Goal: Information Seeking & Learning: Learn about a topic

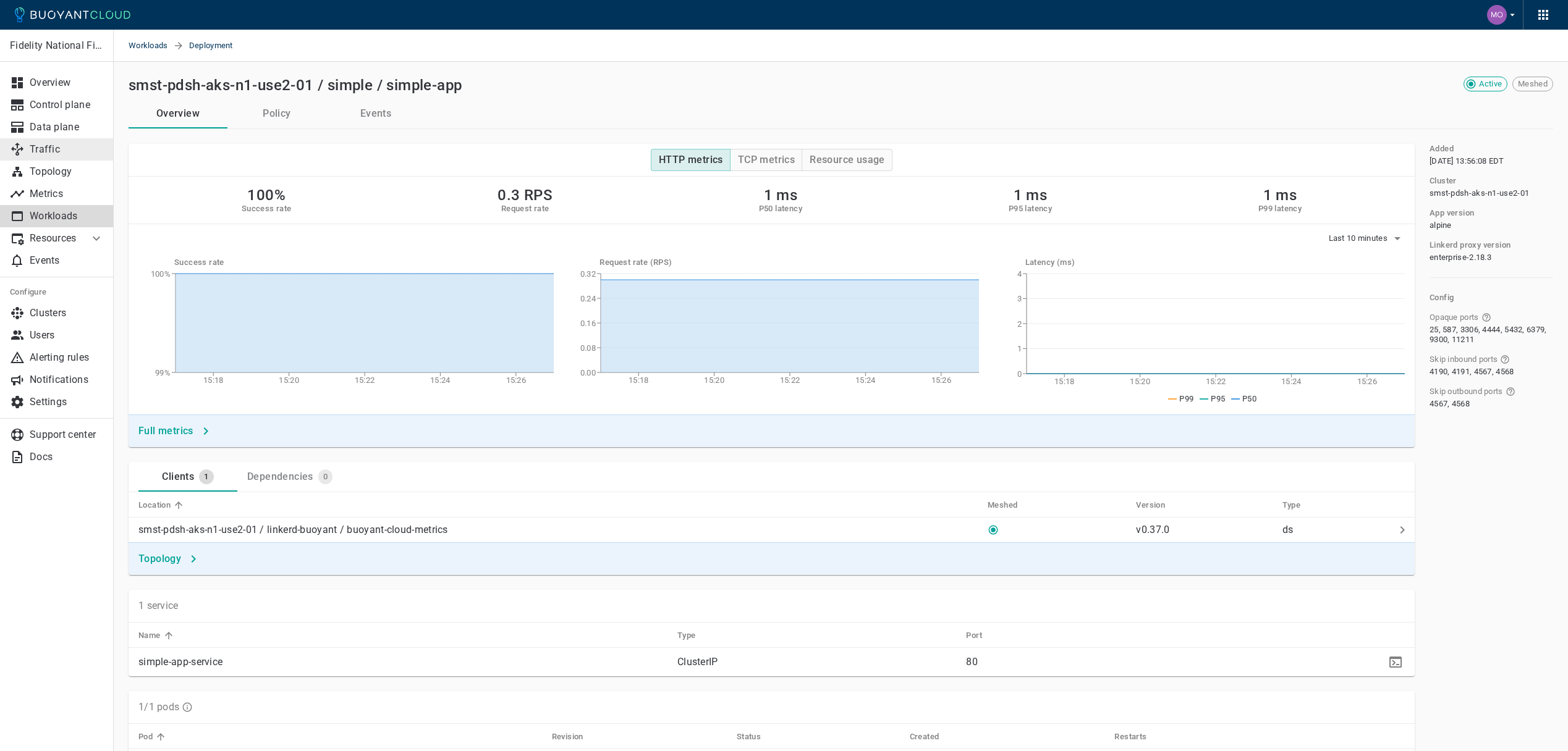
click at [52, 156] on link "Traffic" at bounding box center [56, 150] width 114 height 22
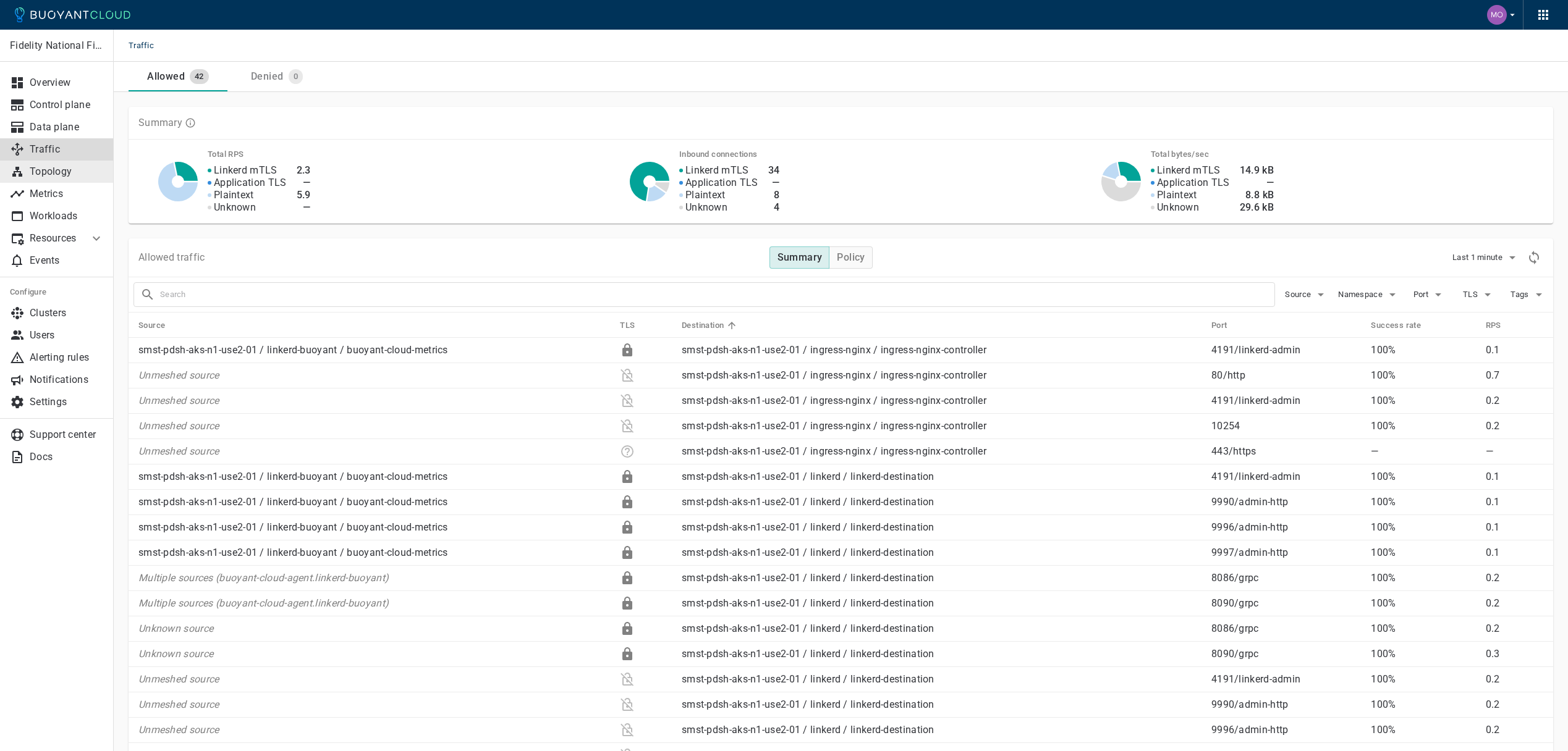
click at [56, 172] on p "Topology" at bounding box center [67, 172] width 74 height 13
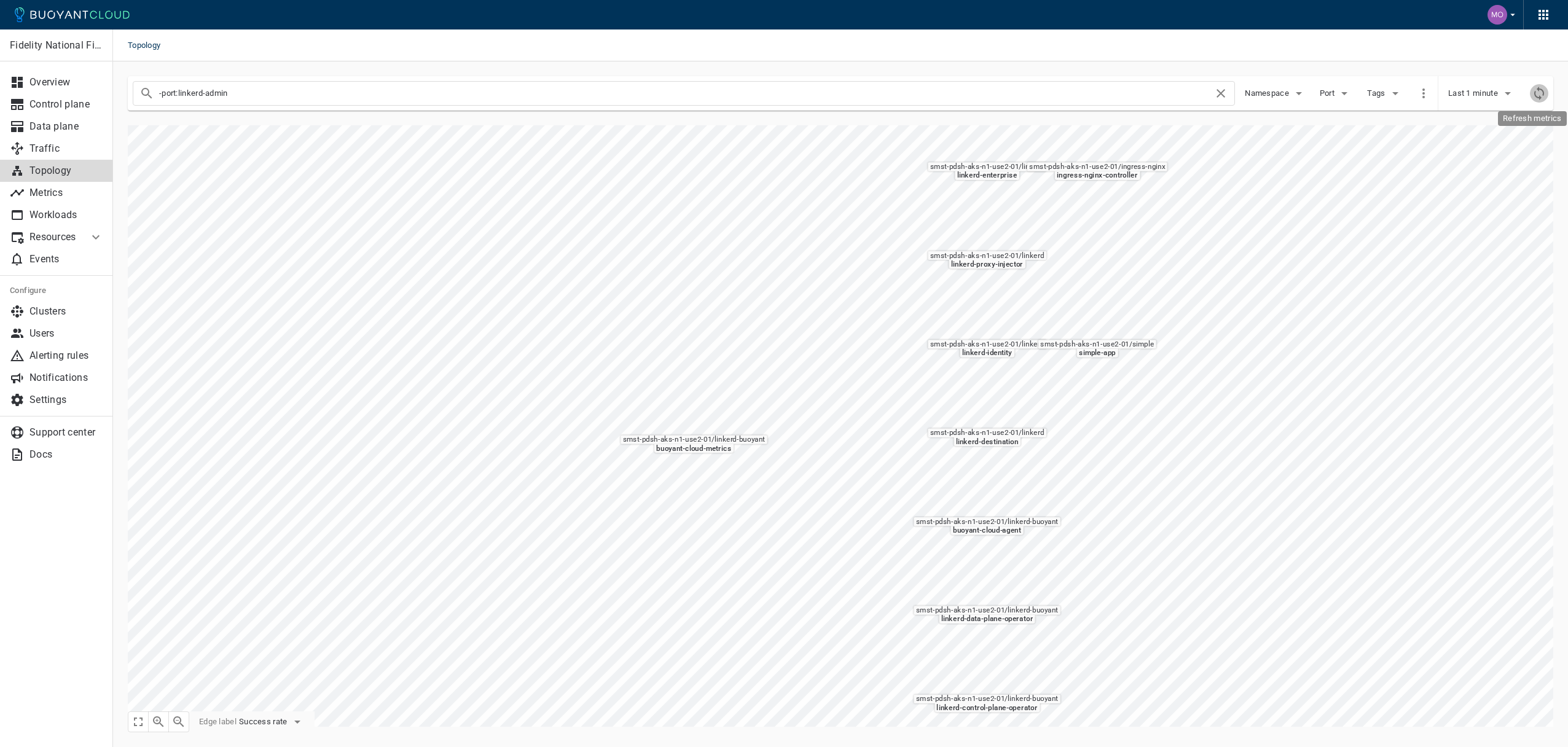
click at [1538, 95] on icon "Refresh metrics" at bounding box center [1538, 93] width 10 height 13
click at [1478, 99] on button "Last 1 minute" at bounding box center [1482, 93] width 67 height 19
click at [1478, 98] on div at bounding box center [784, 373] width 1568 height 747
click at [1330, 97] on span "Port" at bounding box center [1328, 93] width 17 height 10
click at [1332, 136] on input "admin-http ( 9992, 9990, 9996, 9997, 9995 )" at bounding box center [1331, 136] width 15 height 15
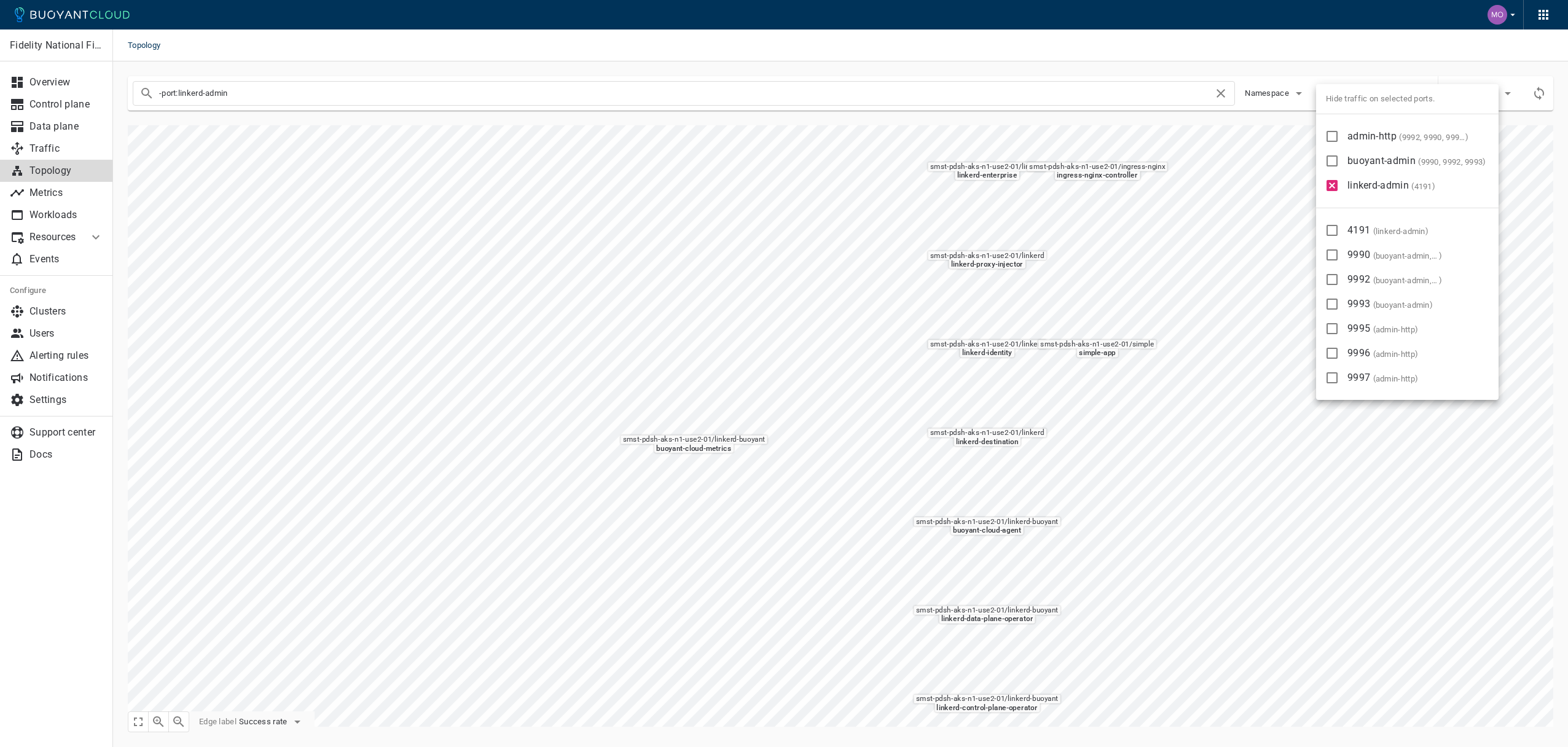
checkbox input "true"
type input "-port:linkerd-admin -port:admin-http"
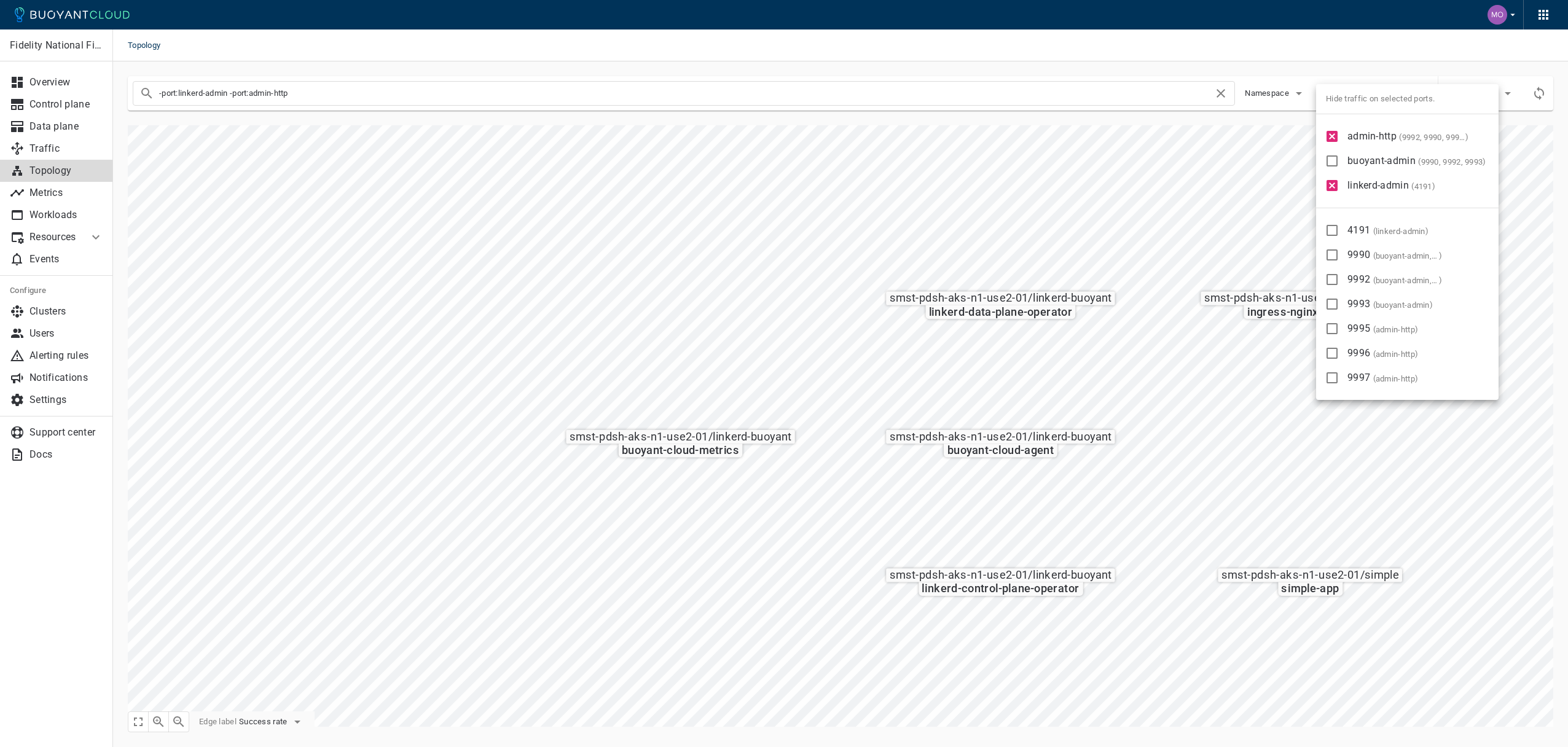
click at [1229, 429] on div at bounding box center [784, 373] width 1568 height 747
click at [1374, 96] on span "Tags" at bounding box center [1377, 93] width 20 height 10
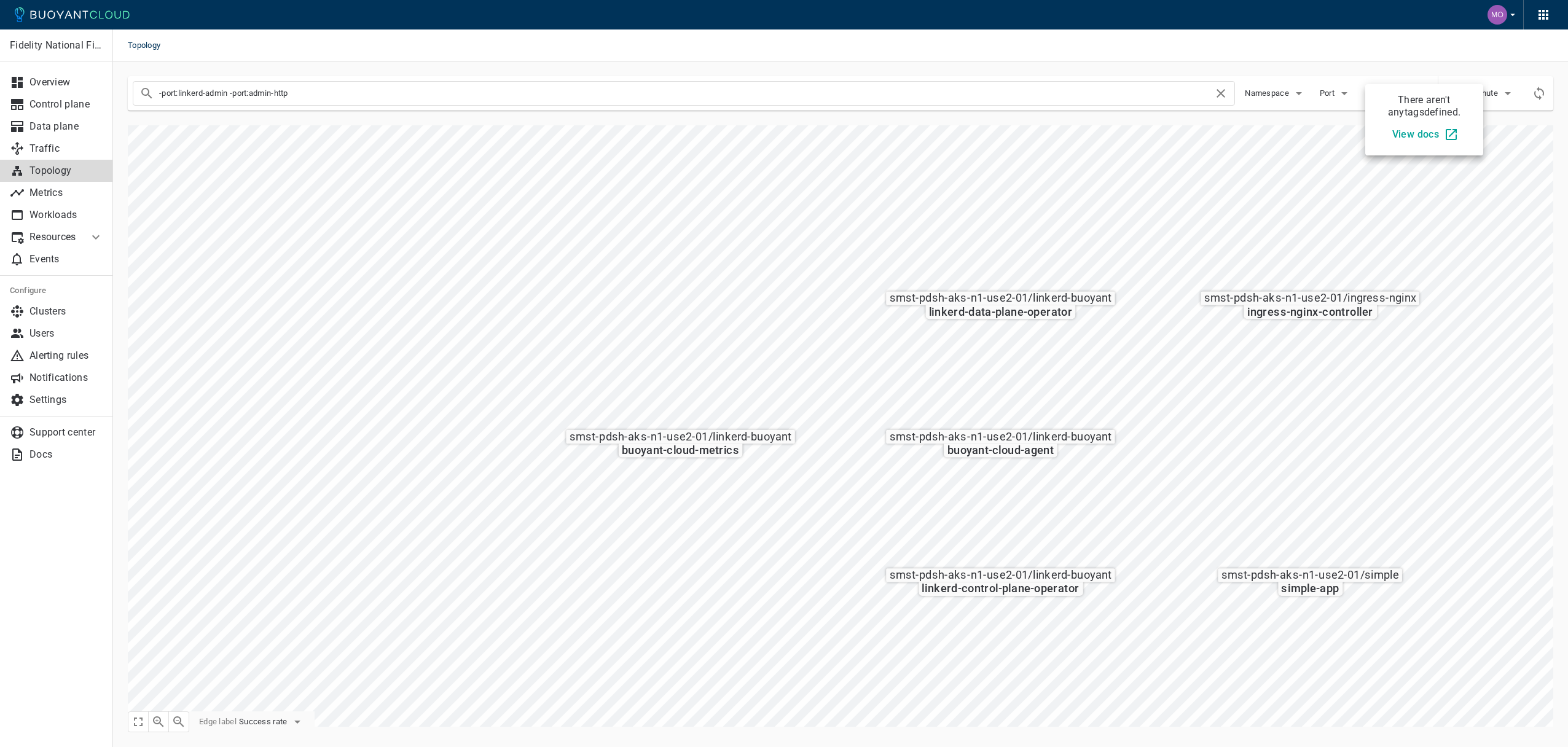
click at [1335, 94] on div at bounding box center [784, 373] width 1568 height 747
click at [1293, 97] on icon "button" at bounding box center [1298, 93] width 15 height 15
click at [1351, 73] on div at bounding box center [784, 373] width 1568 height 747
click at [1329, 94] on span "Port" at bounding box center [1328, 93] width 17 height 10
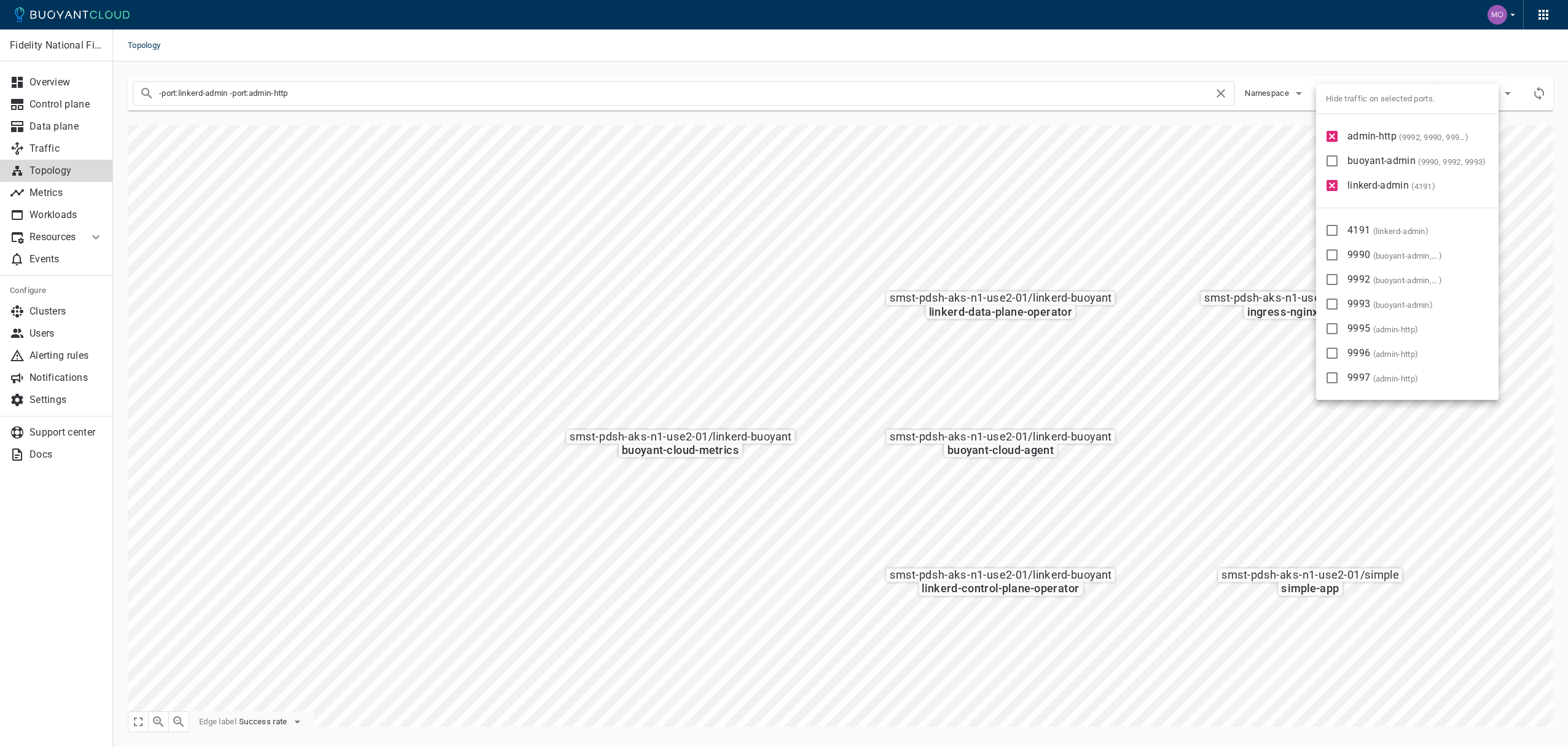
click at [1338, 132] on input "admin-http ( 9992, 9990, 9996, 9997, 9995 )" at bounding box center [1331, 136] width 15 height 15
checkbox input "false"
type input "-port:linkerd-admin"
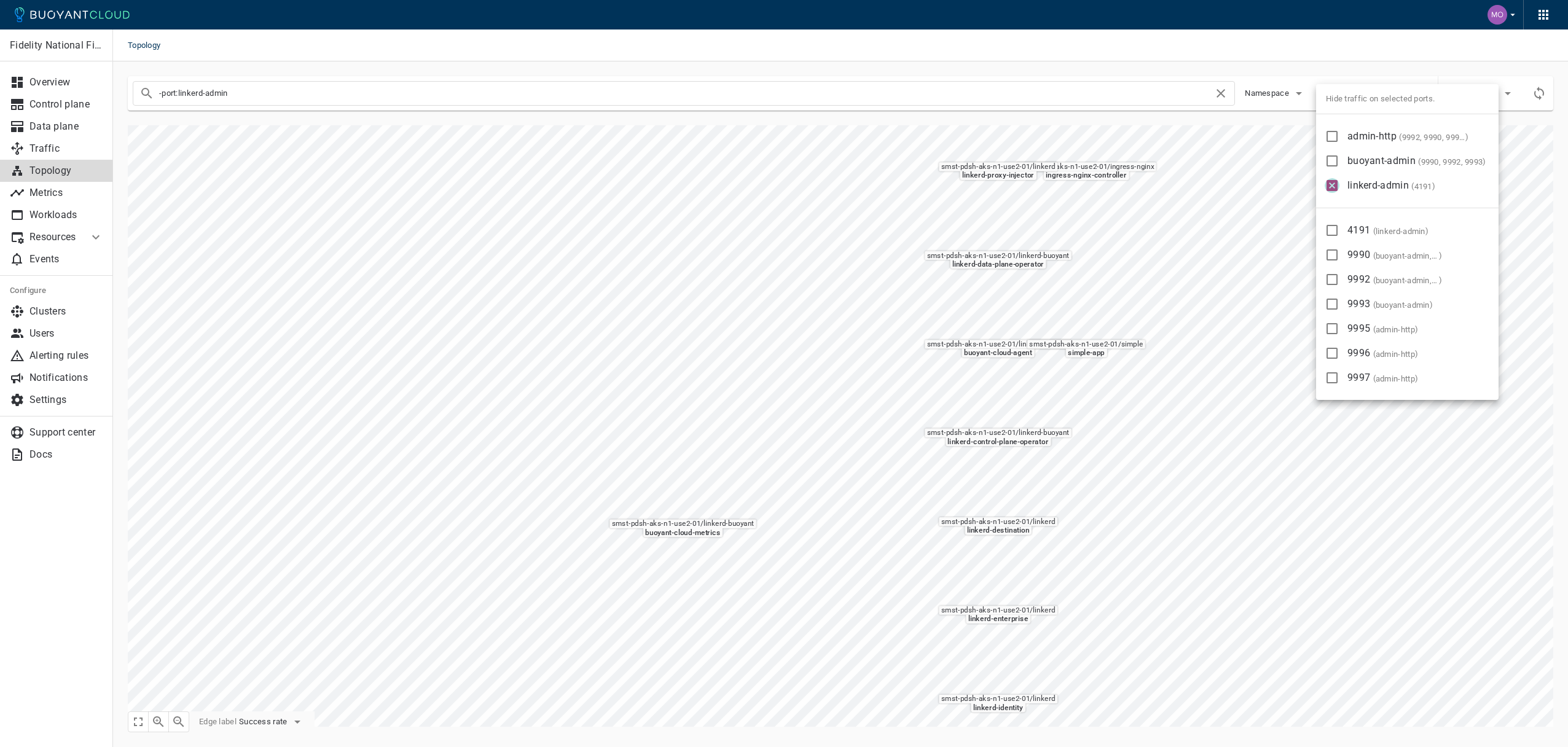
click at [1332, 192] on input "linkerd-admin ( 4191 )" at bounding box center [1331, 185] width 15 height 15
checkbox input "false"
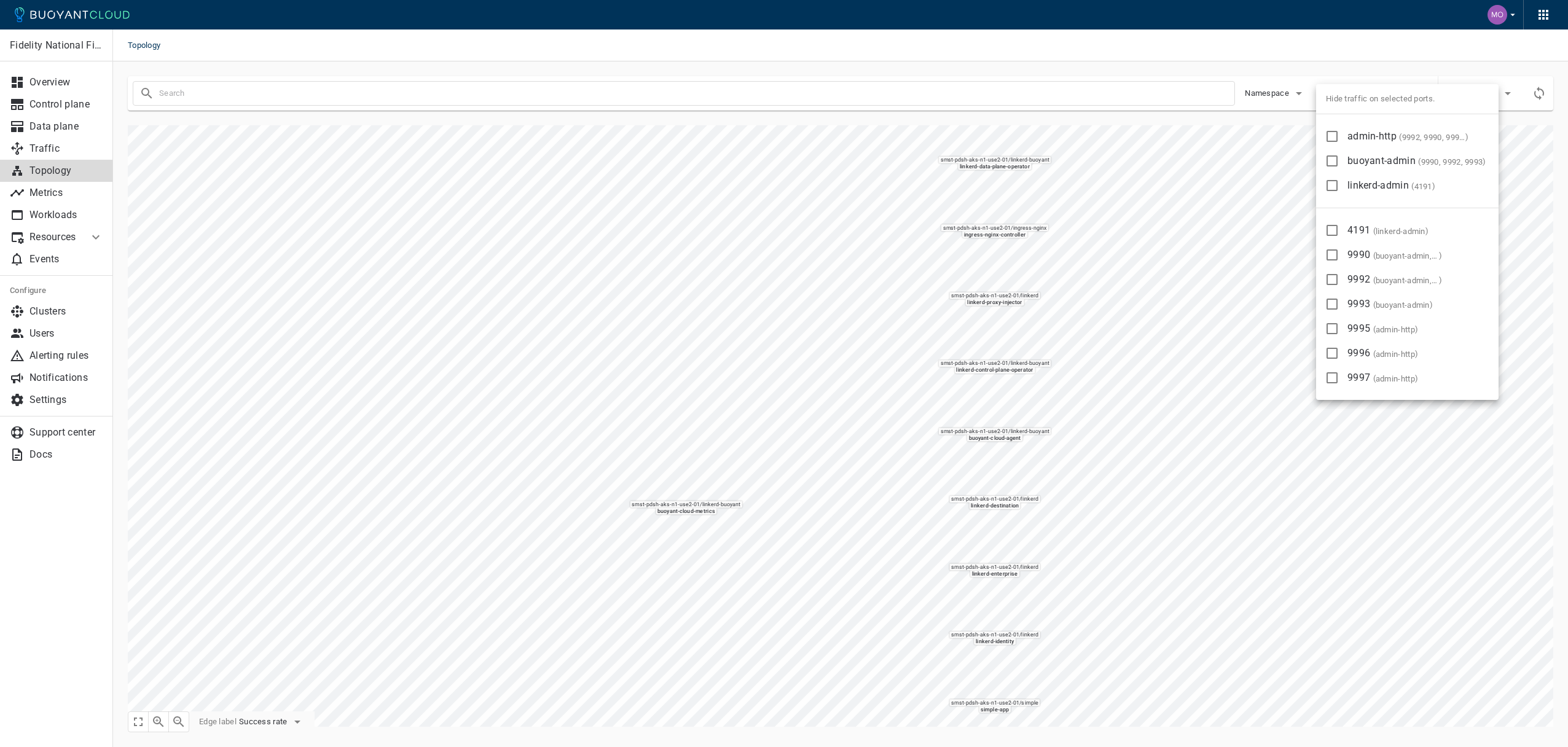
click at [1231, 250] on div at bounding box center [784, 373] width 1568 height 747
click at [1256, 104] on div "Namespace Port Tags" at bounding box center [777, 88] width 1309 height 34
click at [1265, 99] on button "Namespace" at bounding box center [1275, 93] width 62 height 19
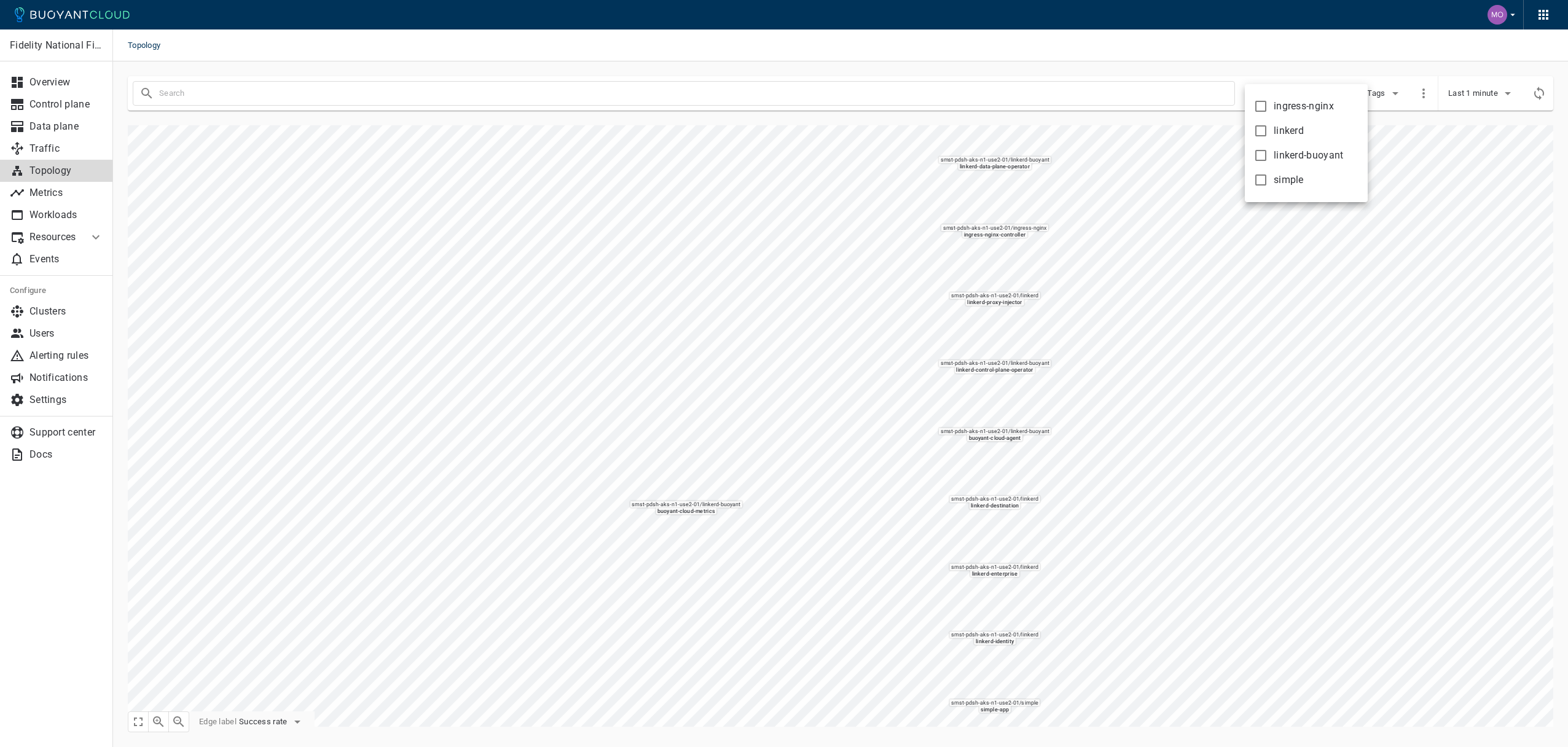
click at [1274, 177] on span "simple" at bounding box center [1288, 180] width 30 height 12
click at [1268, 177] on input "simple" at bounding box center [1260, 180] width 15 height 15
checkbox input "true"
type input "namespace:simple"
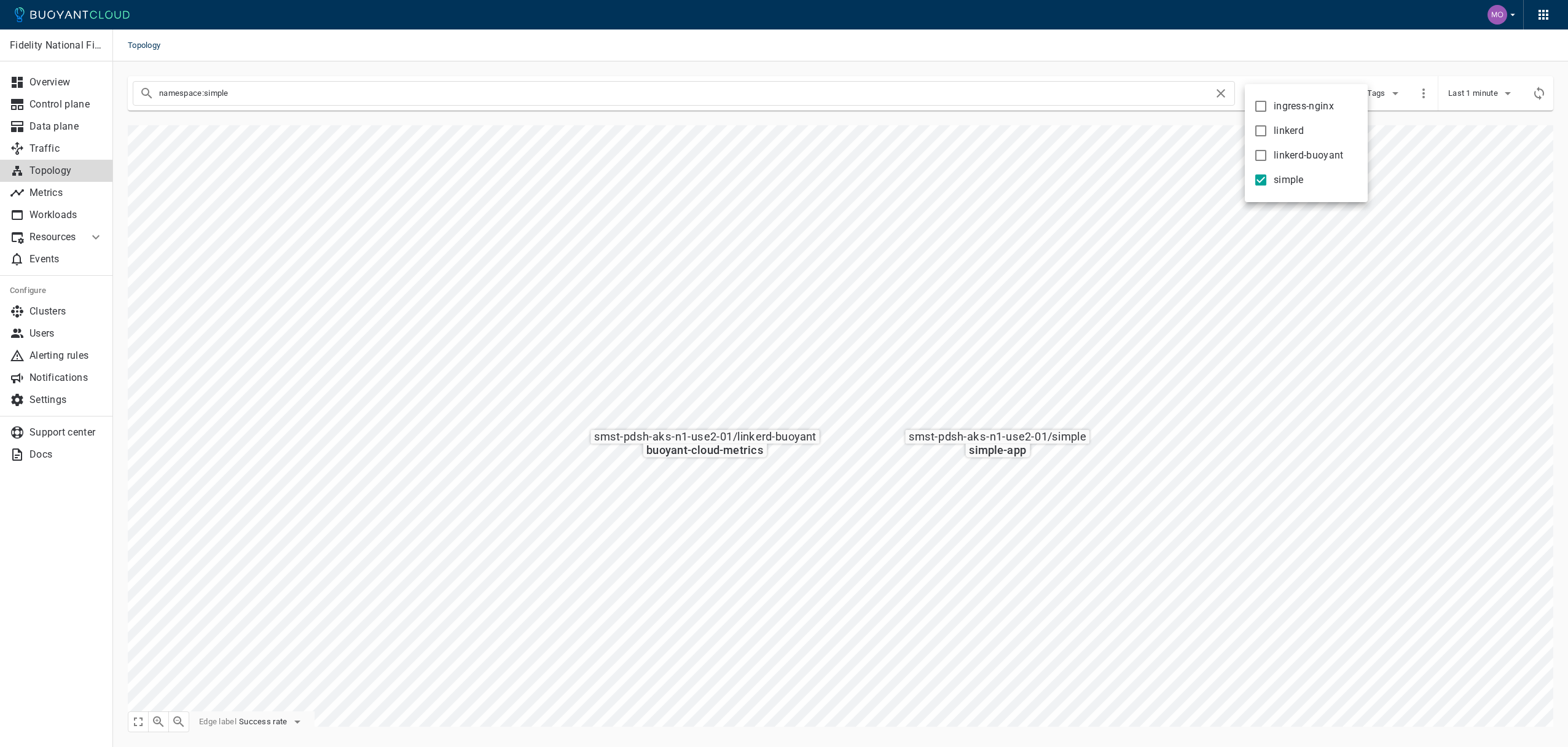
click at [1291, 182] on span "simple" at bounding box center [1288, 180] width 30 height 12
click at [1268, 182] on input "simple" at bounding box center [1260, 180] width 15 height 15
checkbox input "false"
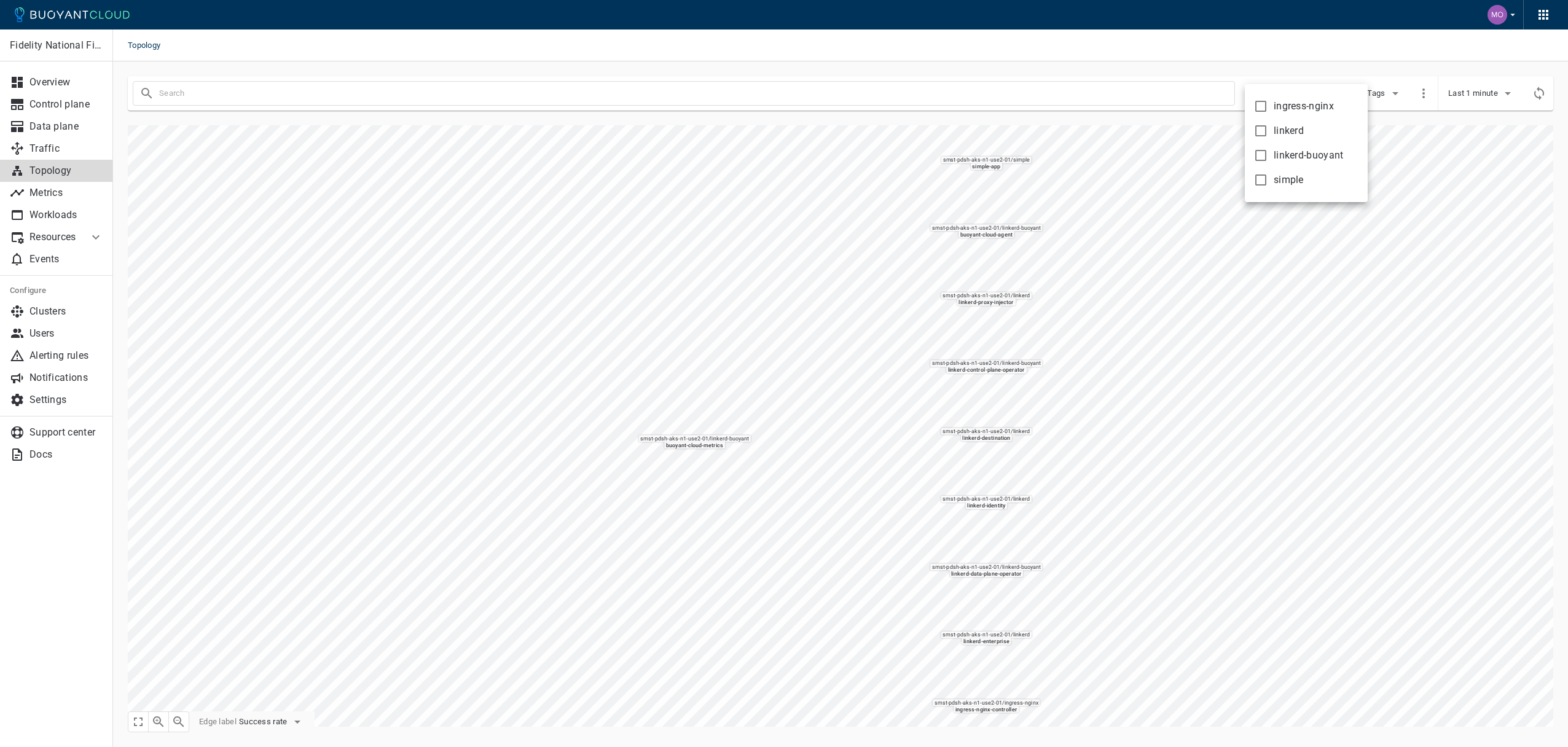
click at [1300, 112] on label "ingress-nginx" at bounding box center [1291, 107] width 86 height 25
click at [1268, 112] on input "ingress-nginx" at bounding box center [1260, 106] width 15 height 15
checkbox input "true"
type input "namespace:ingress-nginx"
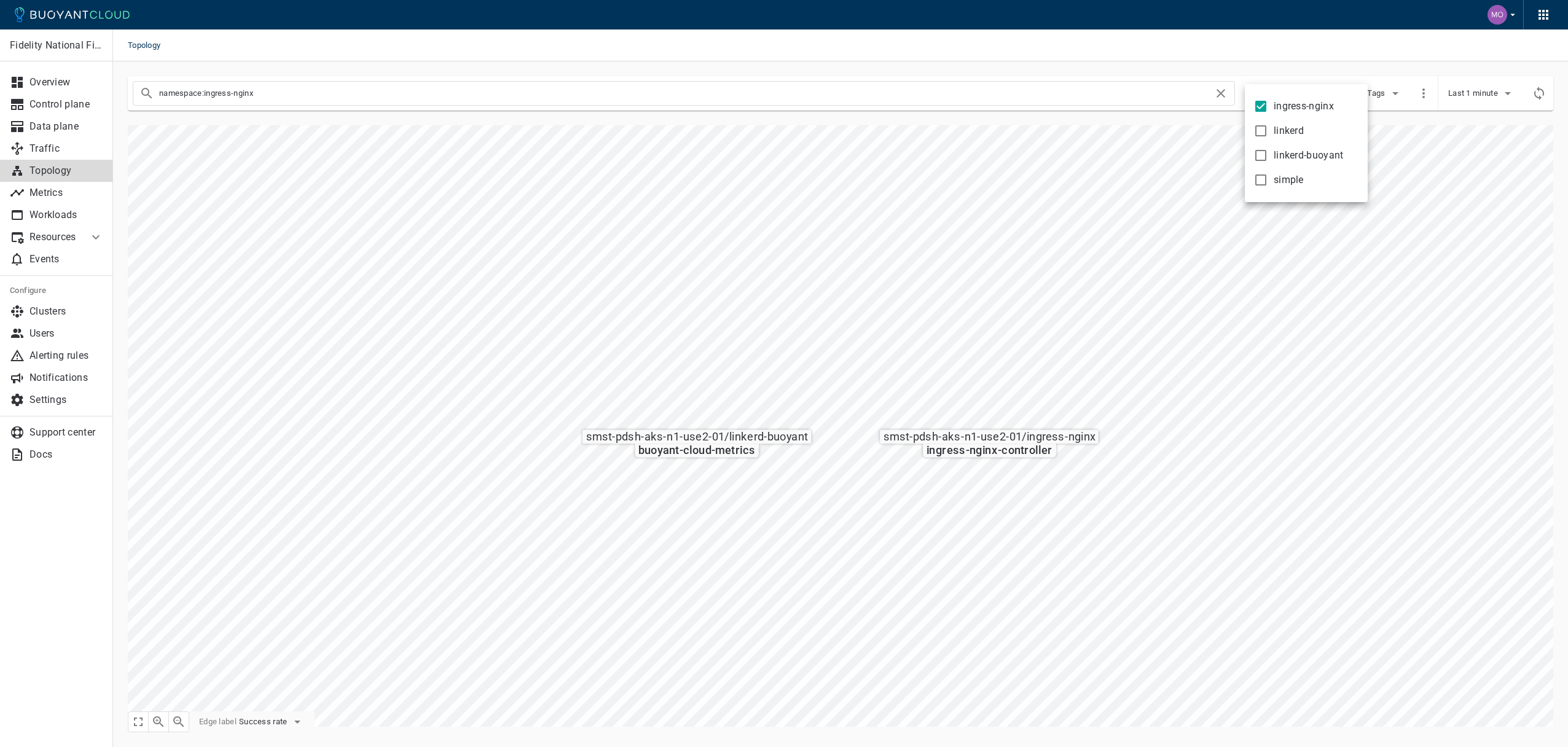
click at [1305, 111] on span "ingress-nginx" at bounding box center [1303, 107] width 60 height 12
click at [1268, 111] on input "ingress-nginx" at bounding box center [1260, 106] width 15 height 15
checkbox input "false"
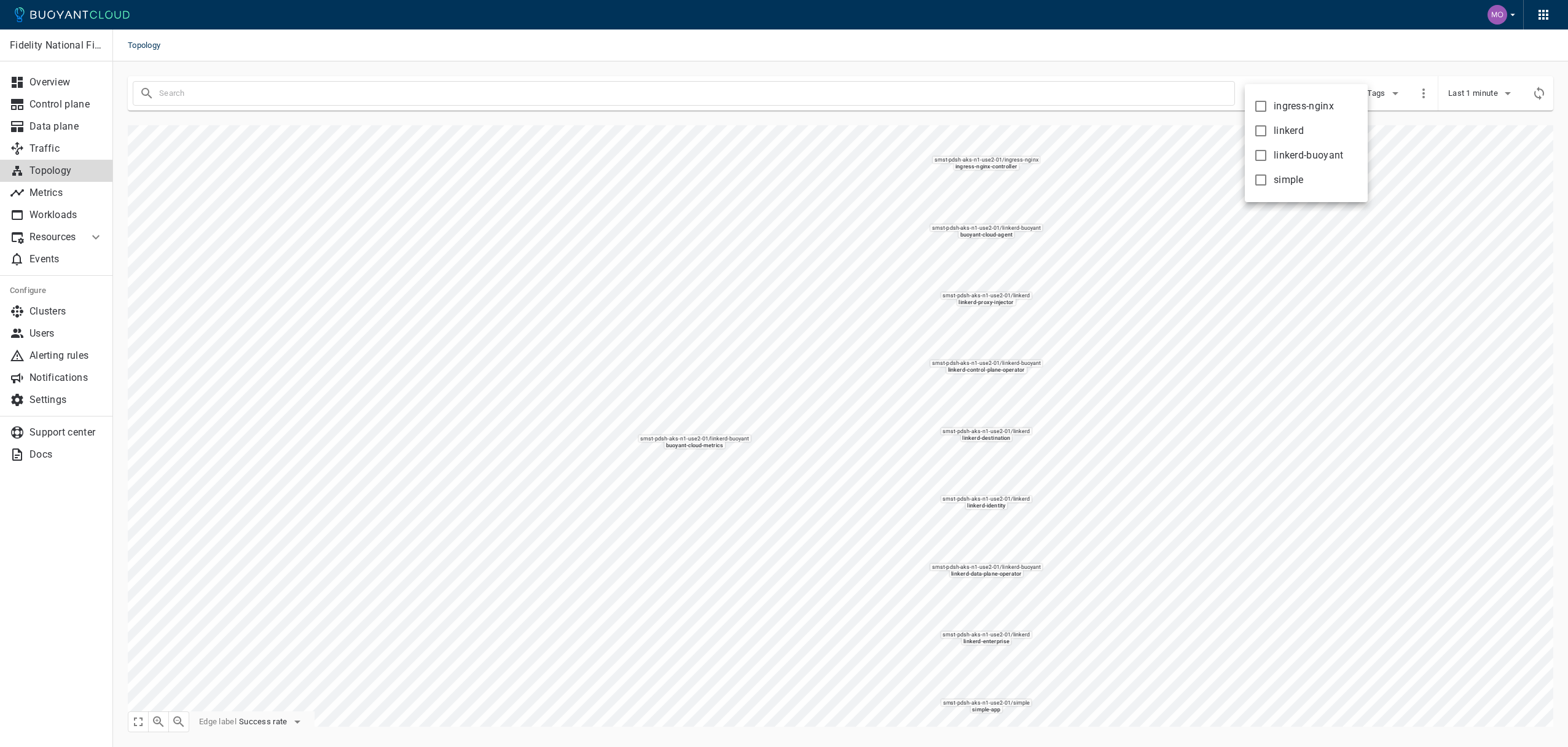
click at [1453, 237] on div at bounding box center [784, 373] width 1568 height 747
click at [1335, 99] on button "Port" at bounding box center [1335, 93] width 39 height 19
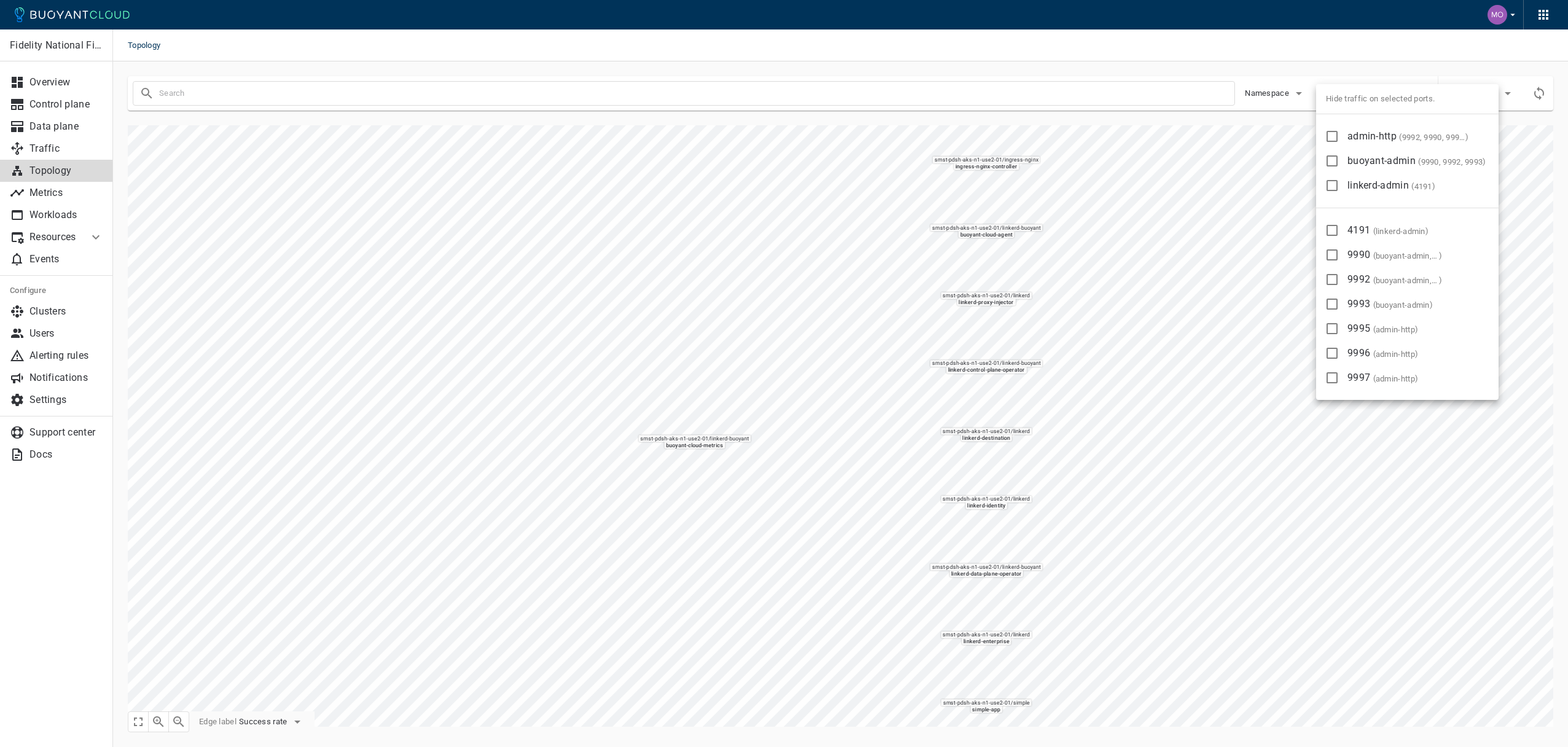
click at [1337, 190] on input "linkerd-admin ( 4191 )" at bounding box center [1331, 185] width 15 height 15
checkbox input "true"
type input "-port:linkerd-admin"
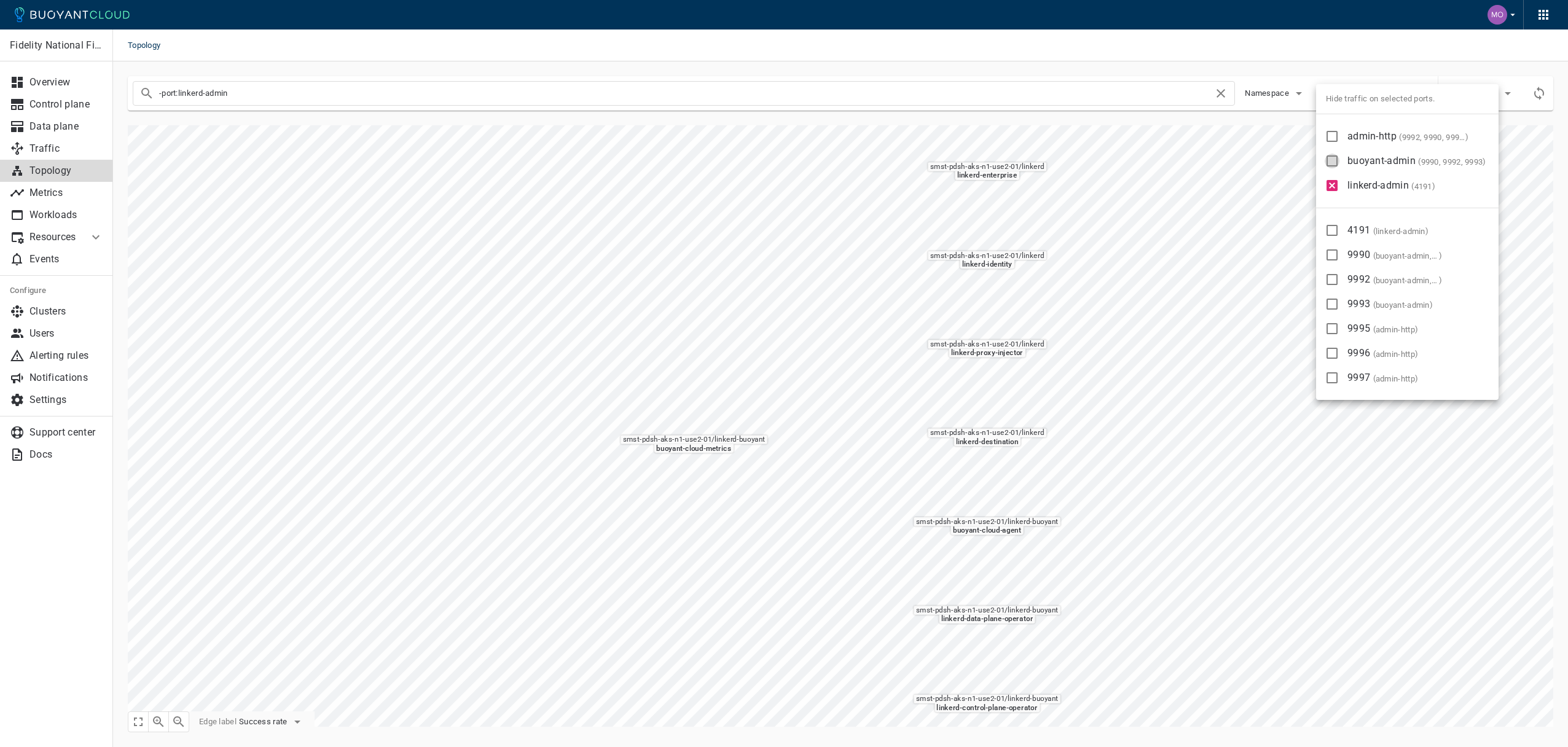
click at [1335, 164] on input "buoyant-admin ( 9990, 9992, 9993 )" at bounding box center [1331, 160] width 15 height 15
checkbox input "true"
type input "-port:linkerd-admin -port:buoyant-admin"
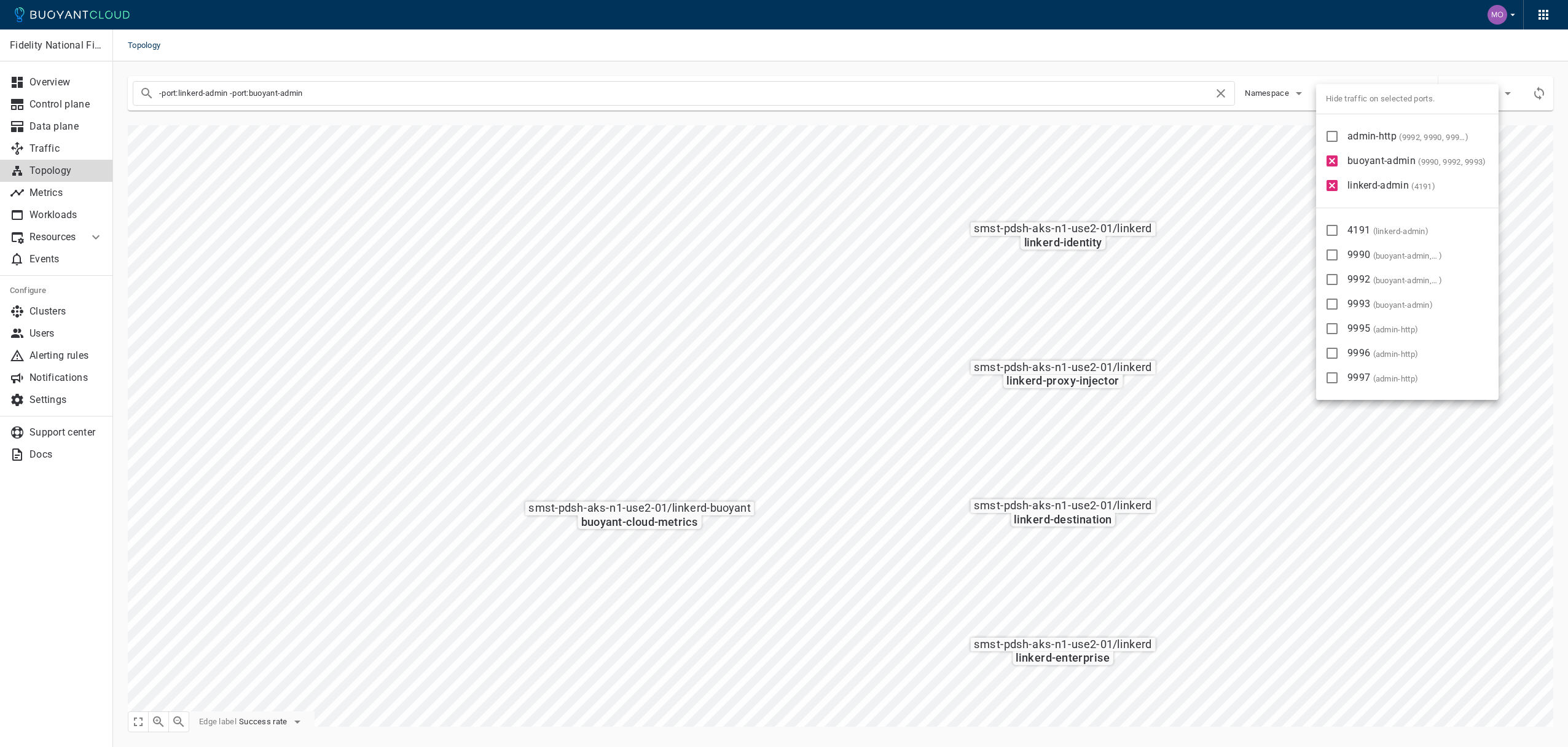
click at [1200, 58] on div at bounding box center [784, 373] width 1568 height 747
click at [62, 222] on link "Workloads" at bounding box center [56, 215] width 113 height 22
